Goal: Information Seeking & Learning: Learn about a topic

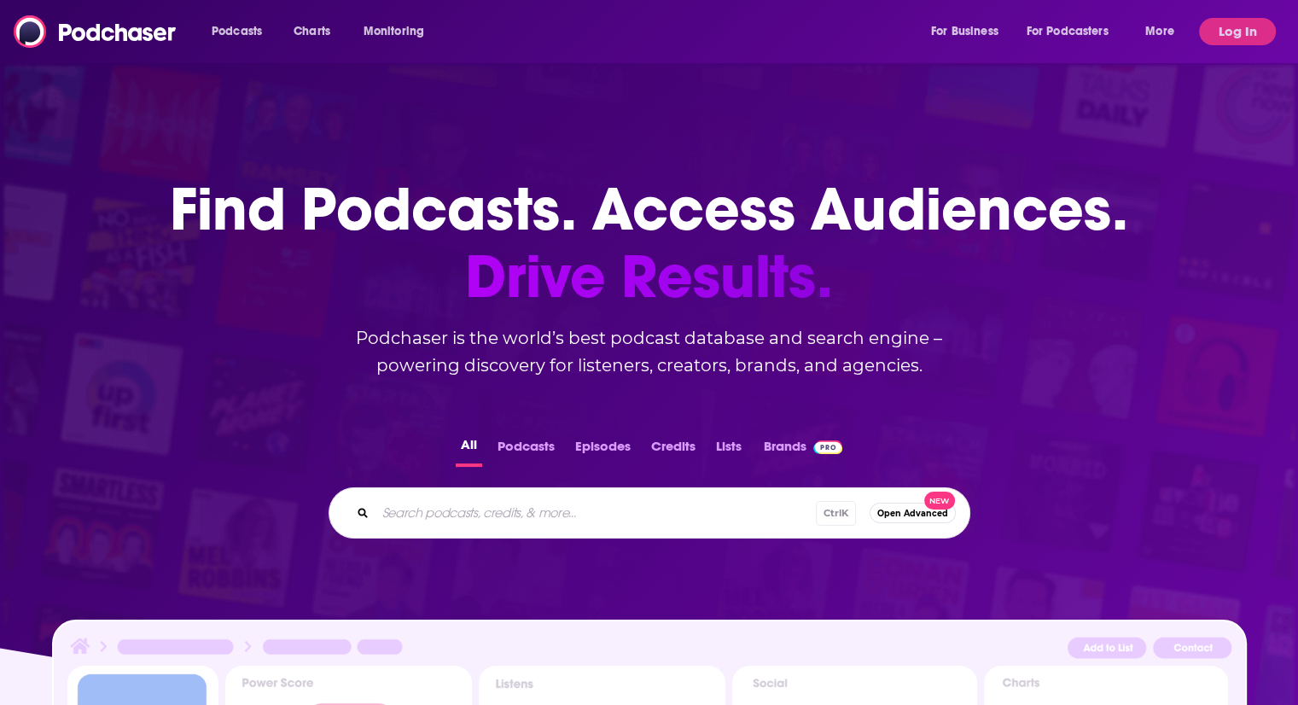
click at [628, 33] on div "Podcasts Charts Monitoring For Business For Podcasters More" at bounding box center [695, 31] width 991 height 27
click at [1233, 32] on button "Log In" at bounding box center [1237, 31] width 77 height 27
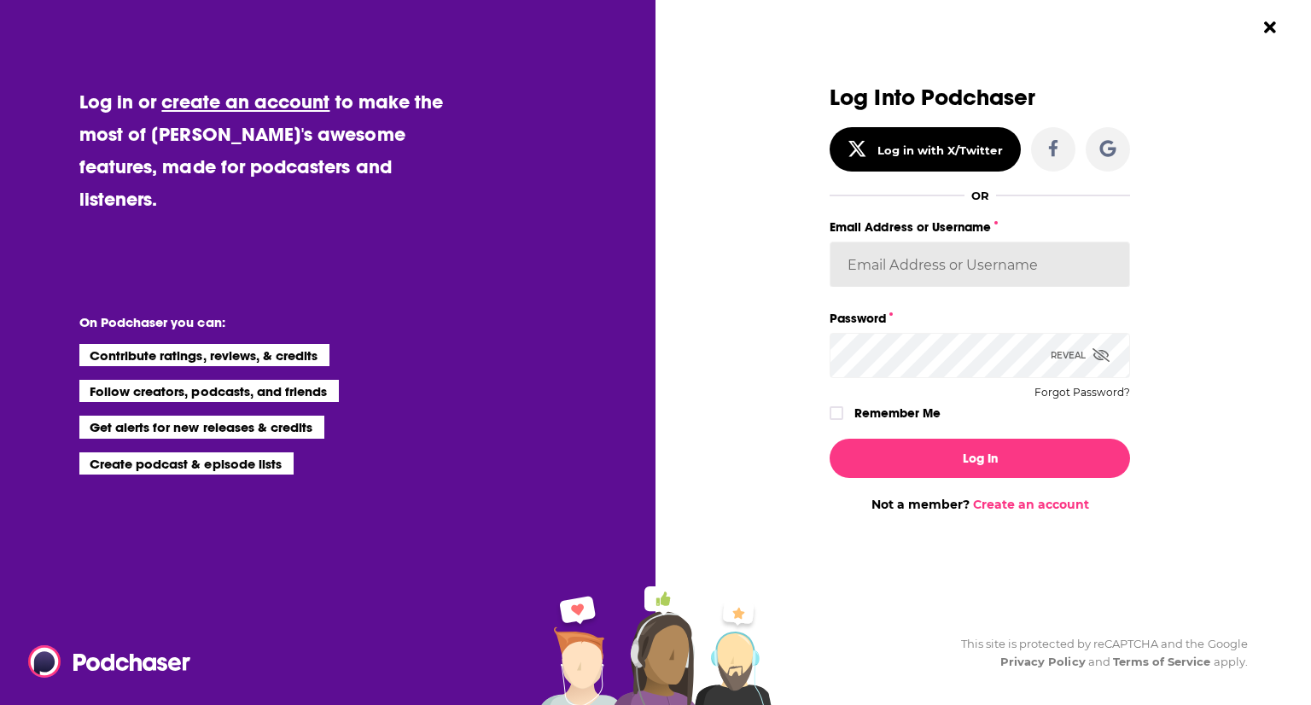
type input "[EMAIL_ADDRESS][DOMAIN_NAME]"
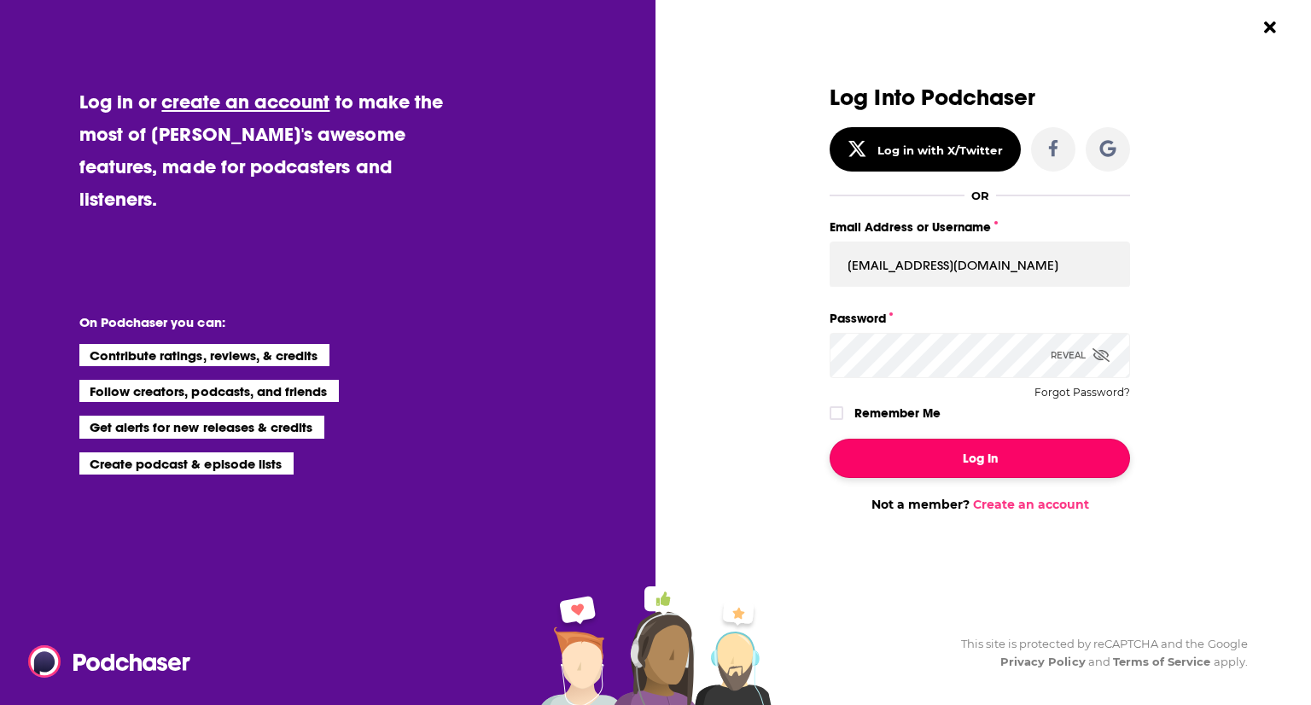
click at [965, 469] on button "Log In" at bounding box center [980, 458] width 300 height 39
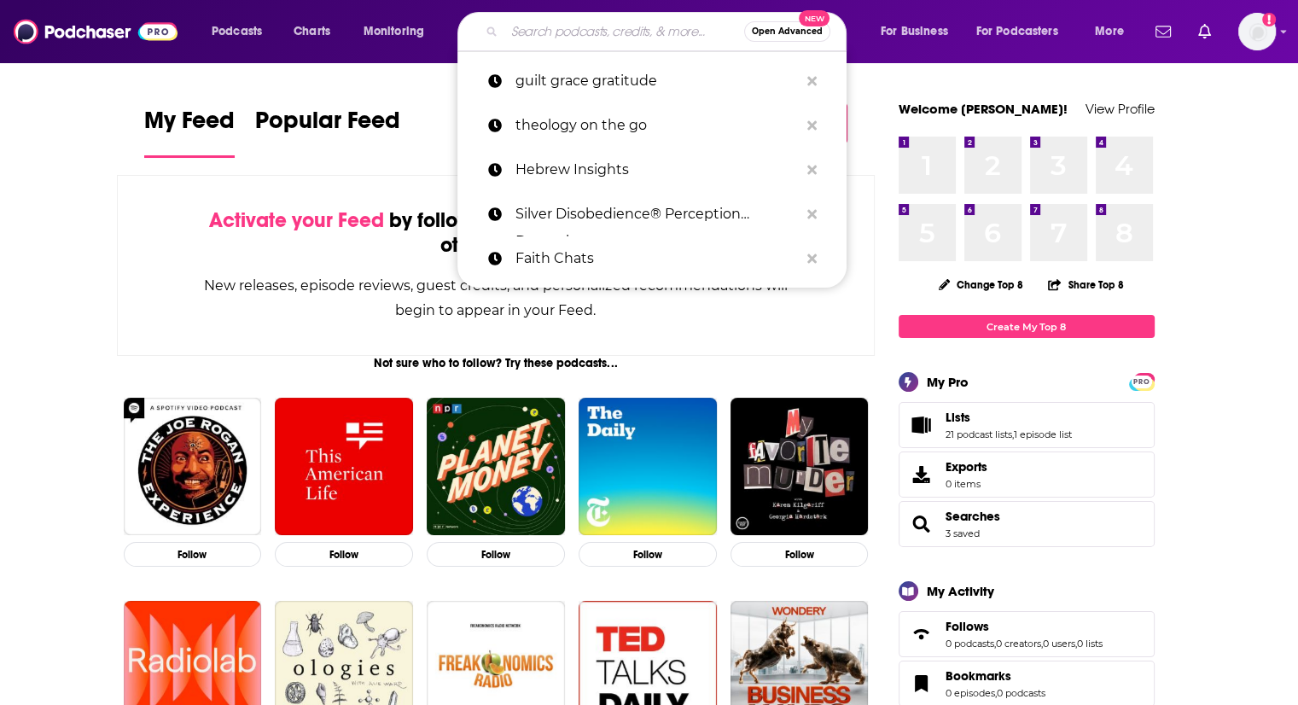
click at [651, 38] on input "Search podcasts, credits, & more..." at bounding box center [624, 31] width 240 height 27
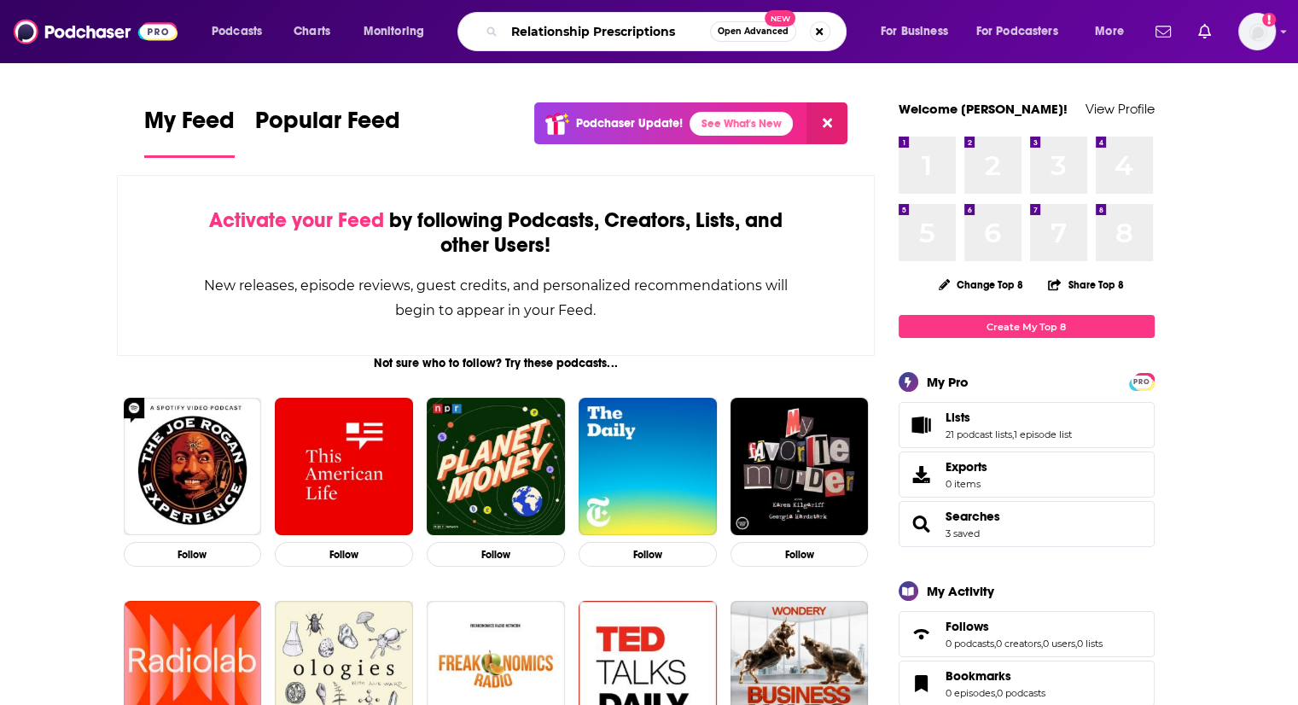
type input "Relationship Prescriptions"
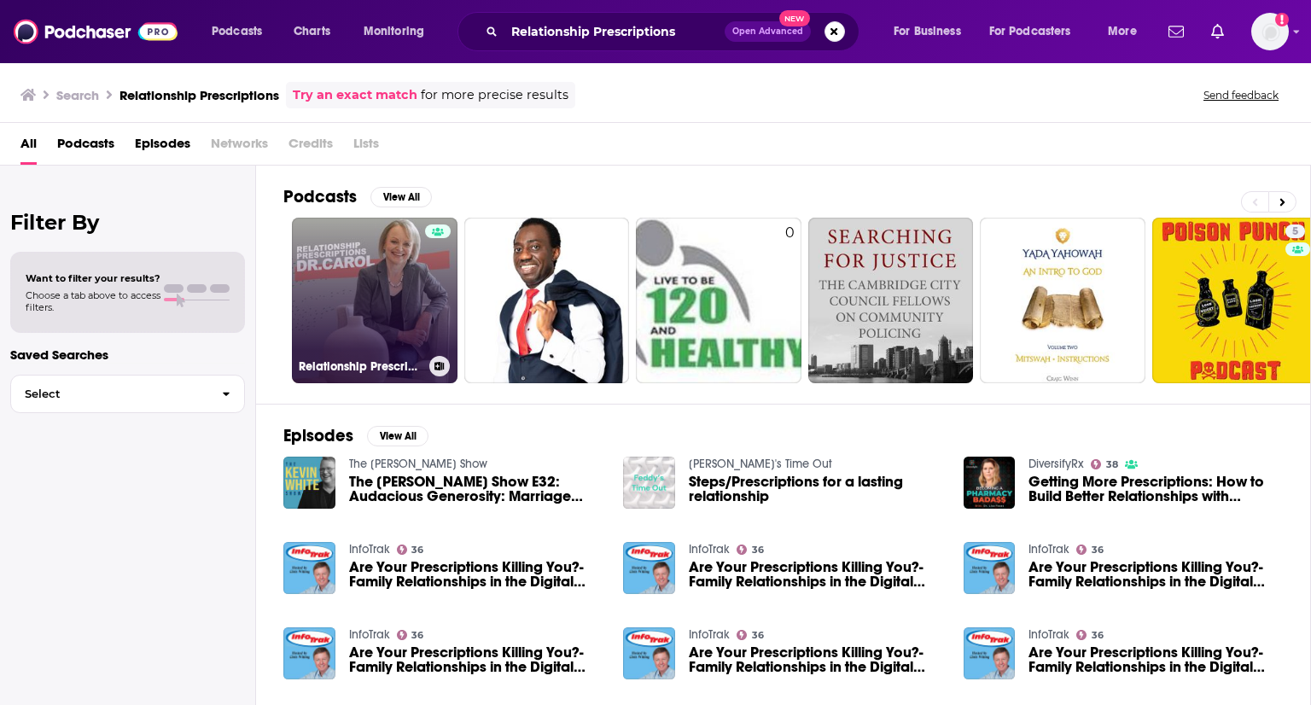
click at [380, 274] on link "Relationship Prescriptions with Dr. [PERSON_NAME]" at bounding box center [375, 301] width 166 height 166
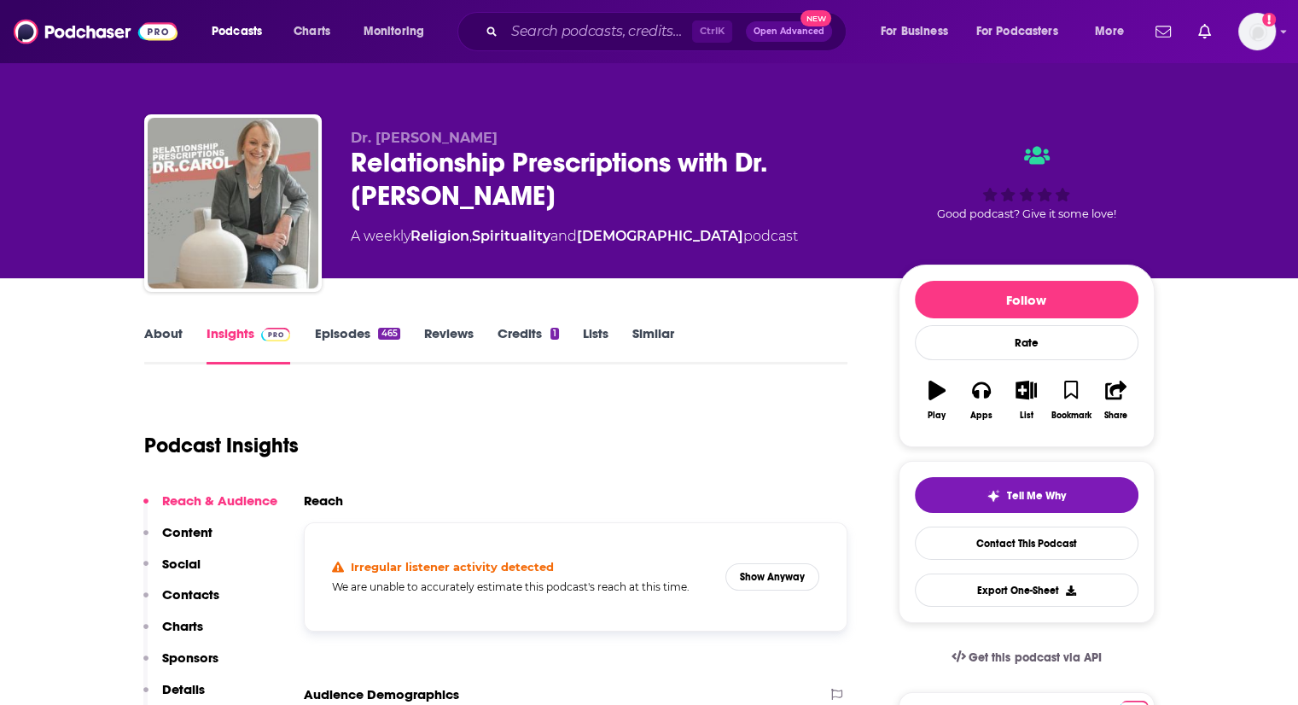
click at [171, 331] on link "About" at bounding box center [163, 344] width 38 height 39
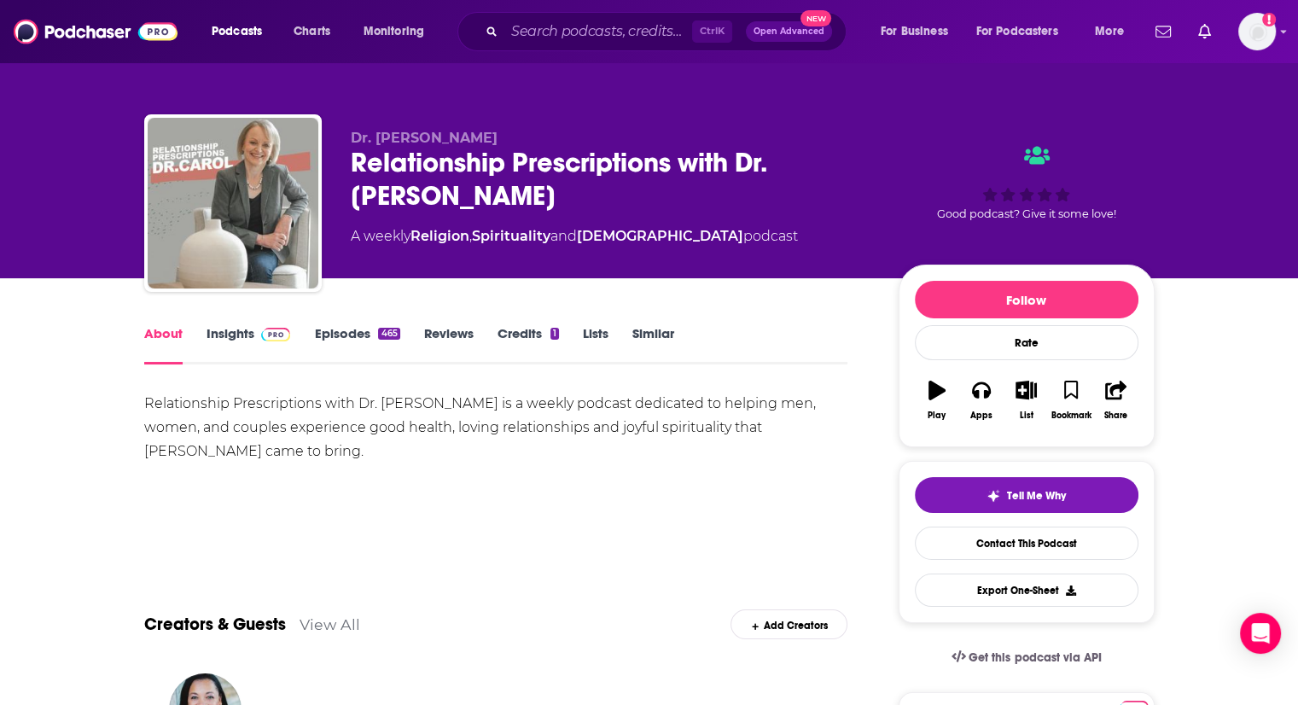
click at [220, 331] on link "Insights" at bounding box center [249, 344] width 85 height 39
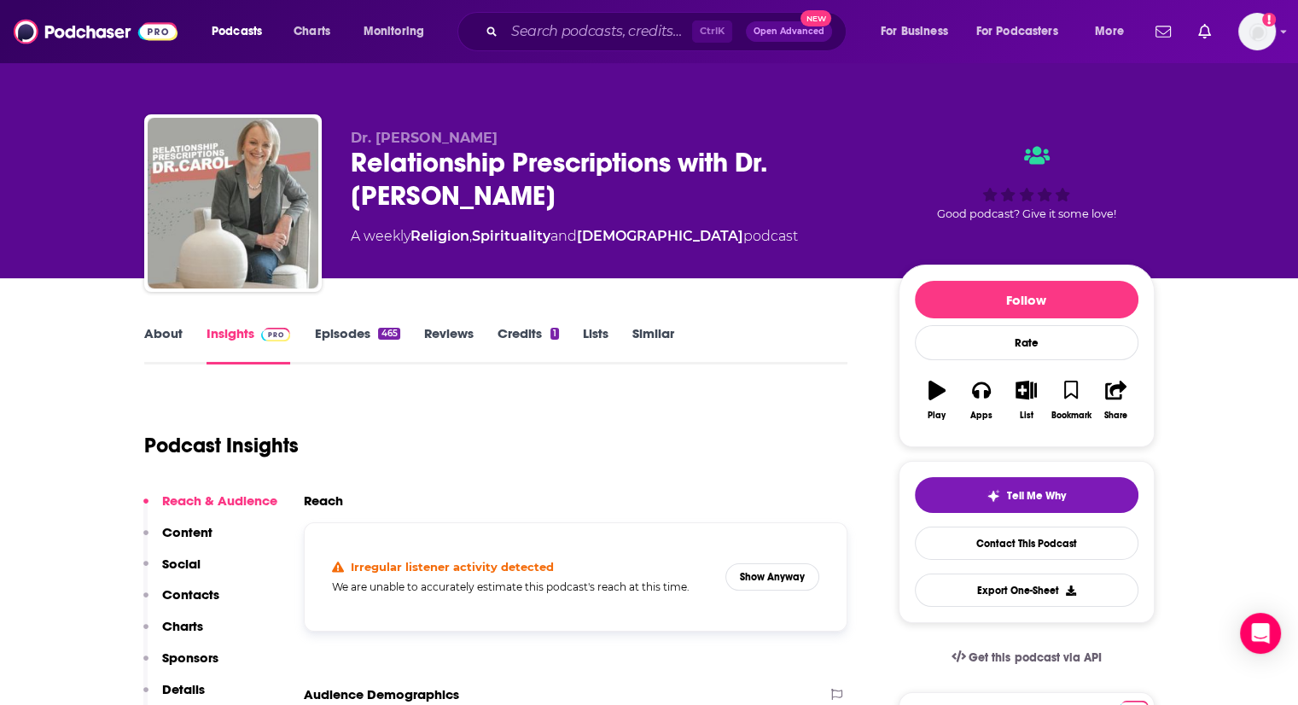
click at [324, 331] on link "Episodes 465" at bounding box center [356, 344] width 85 height 39
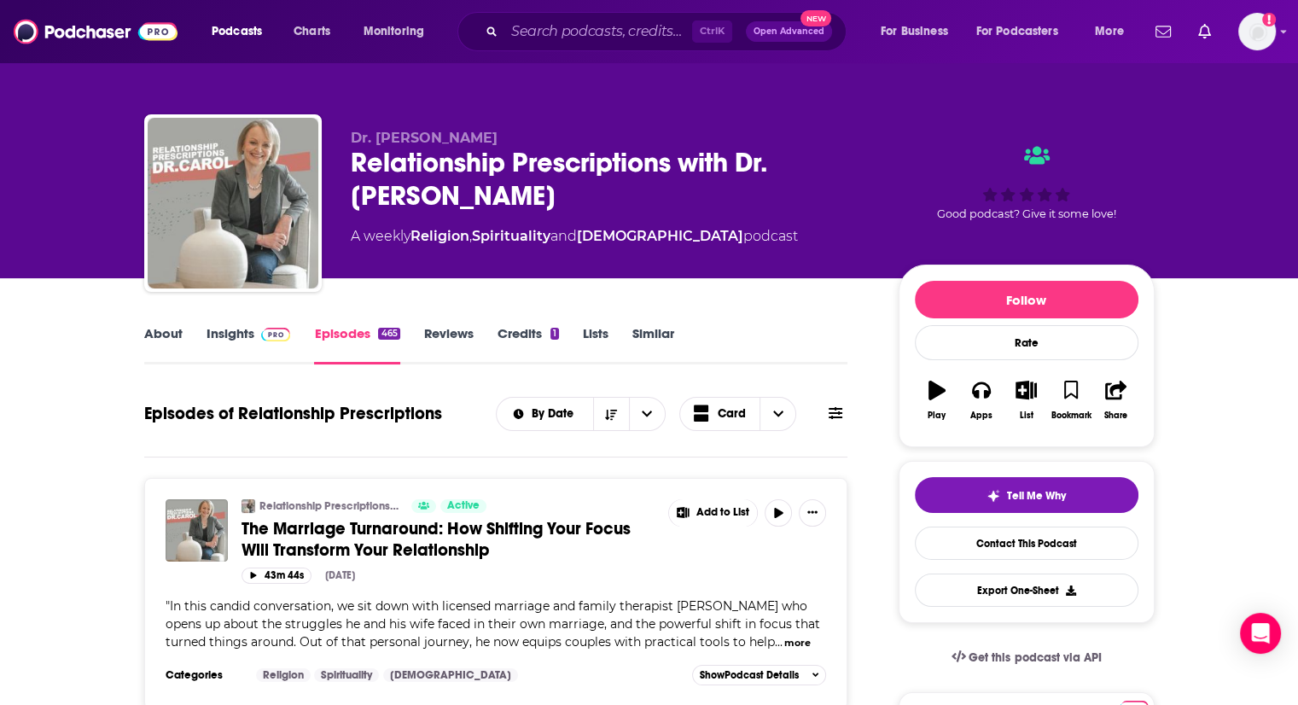
click at [253, 342] on link "Insights" at bounding box center [249, 344] width 85 height 39
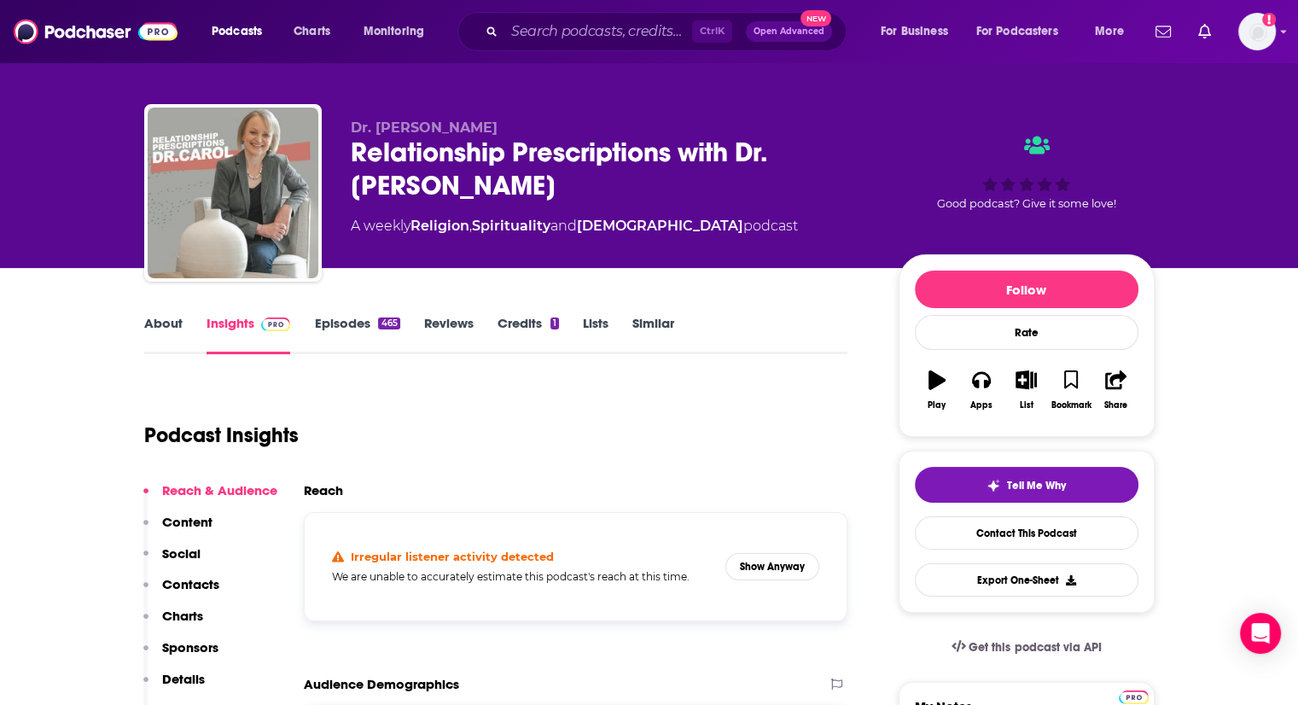
scroll to position [10, 0]
click at [773, 561] on button "Show Anyway" at bounding box center [773, 566] width 94 height 27
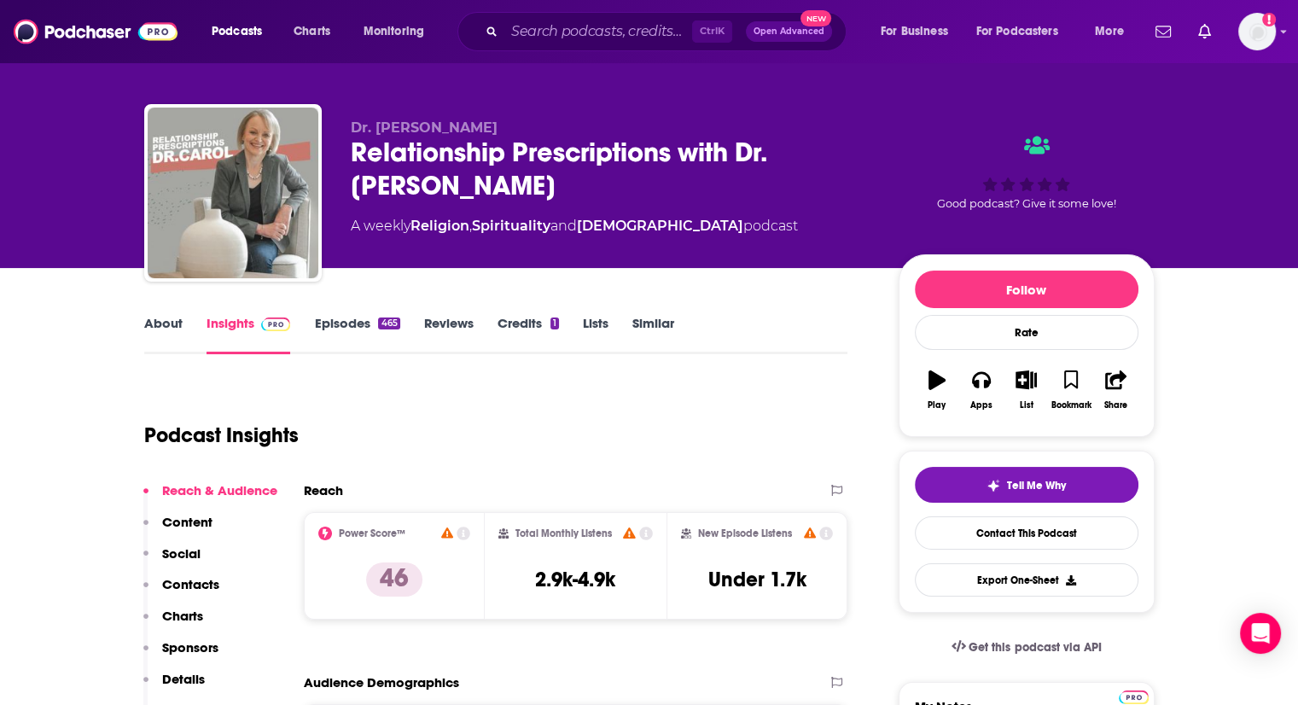
click at [355, 329] on link "Episodes 465" at bounding box center [356, 334] width 85 height 39
